Goal: Transaction & Acquisition: Download file/media

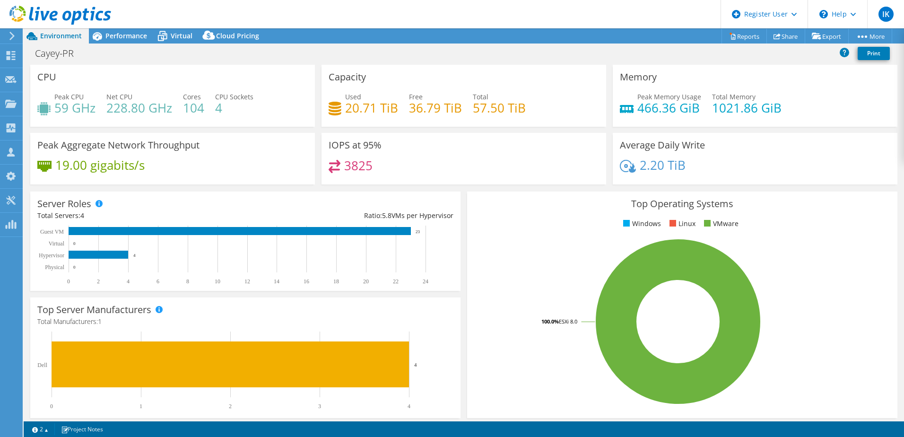
select select "USD"
click at [745, 36] on link "Reports" at bounding box center [744, 36] width 45 height 15
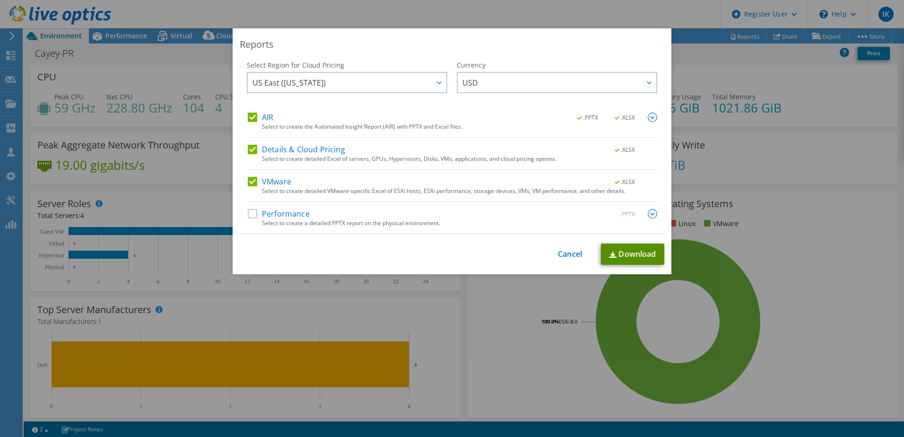
click at [631, 256] on link "Download" at bounding box center [632, 254] width 63 height 21
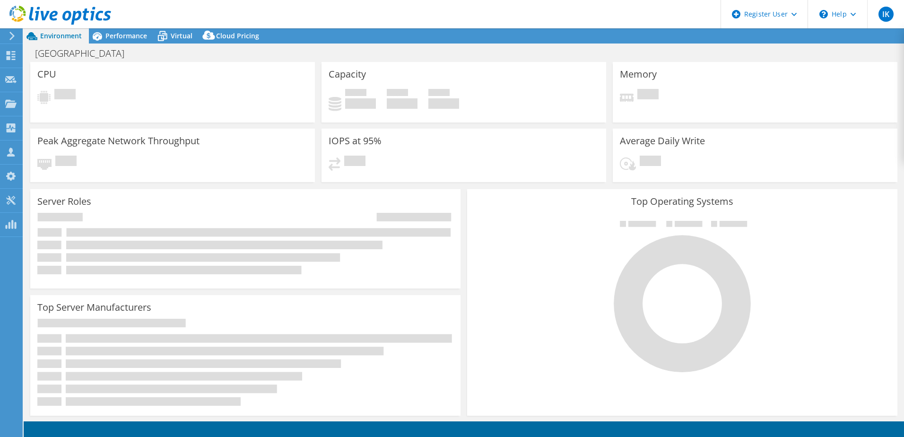
select select "USD"
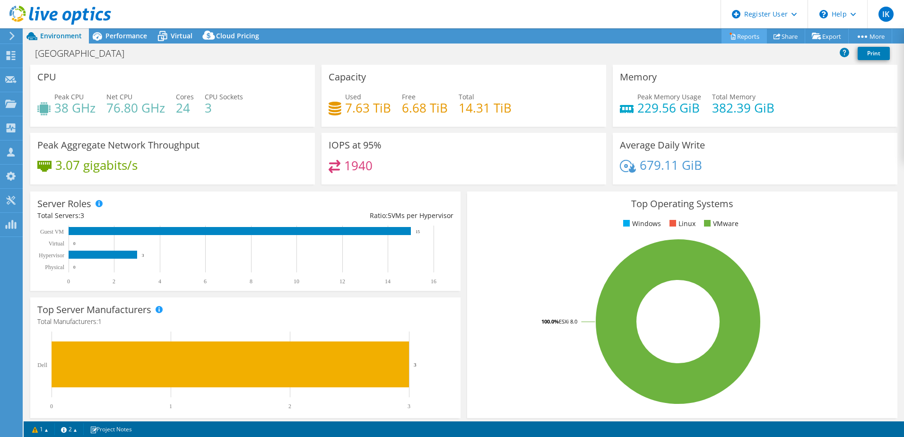
click at [741, 34] on link "Reports" at bounding box center [744, 36] width 45 height 15
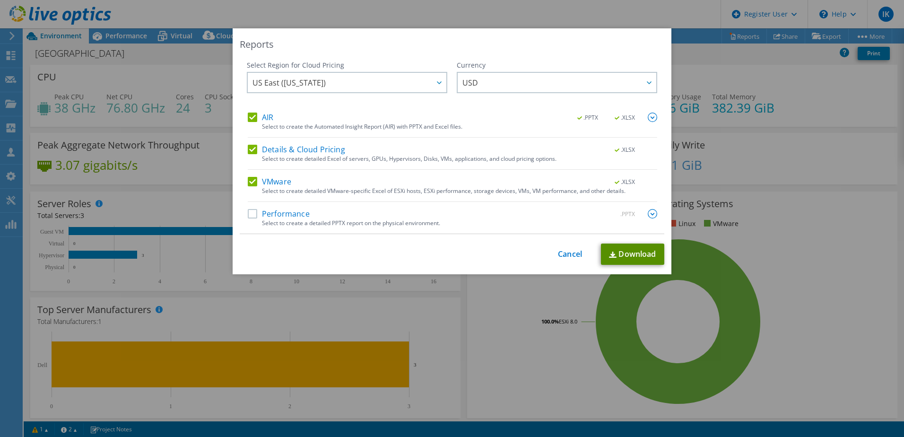
click at [617, 252] on link "Download" at bounding box center [632, 254] width 63 height 21
